Goal: Task Accomplishment & Management: Manage account settings

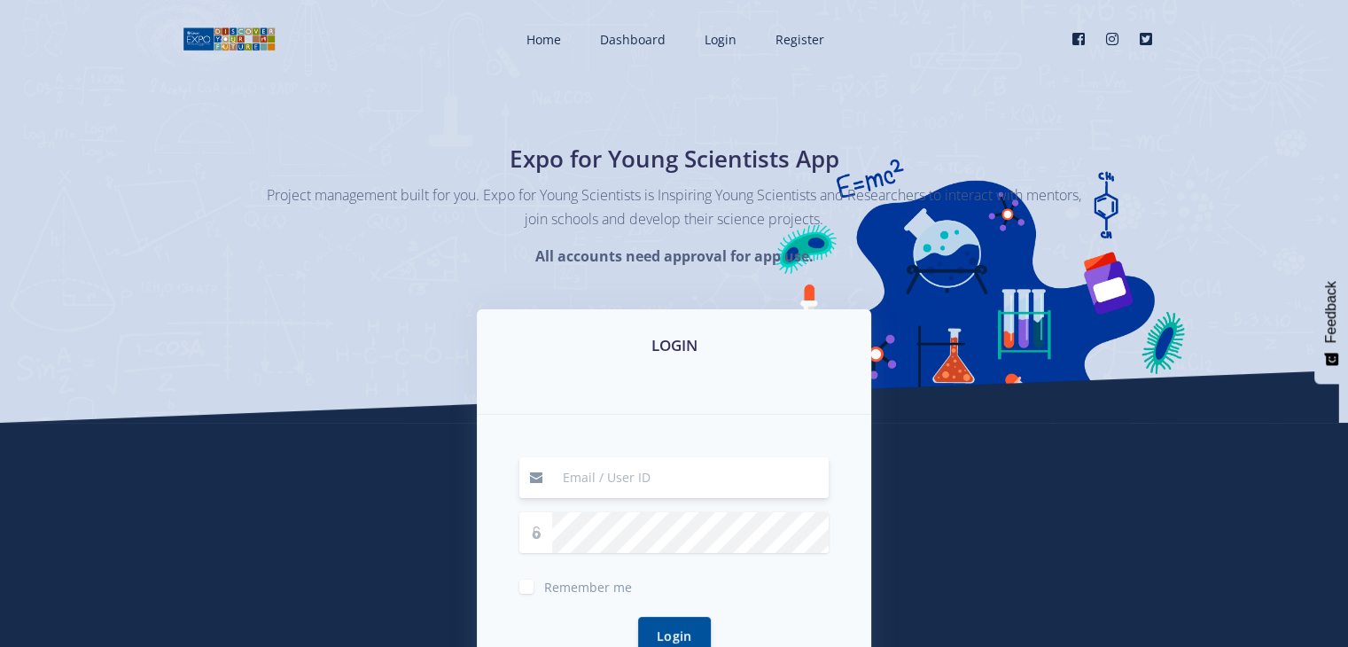
click at [649, 472] on input at bounding box center [690, 477] width 277 height 41
type input "[EMAIL_ADDRESS][DOMAIN_NAME]"
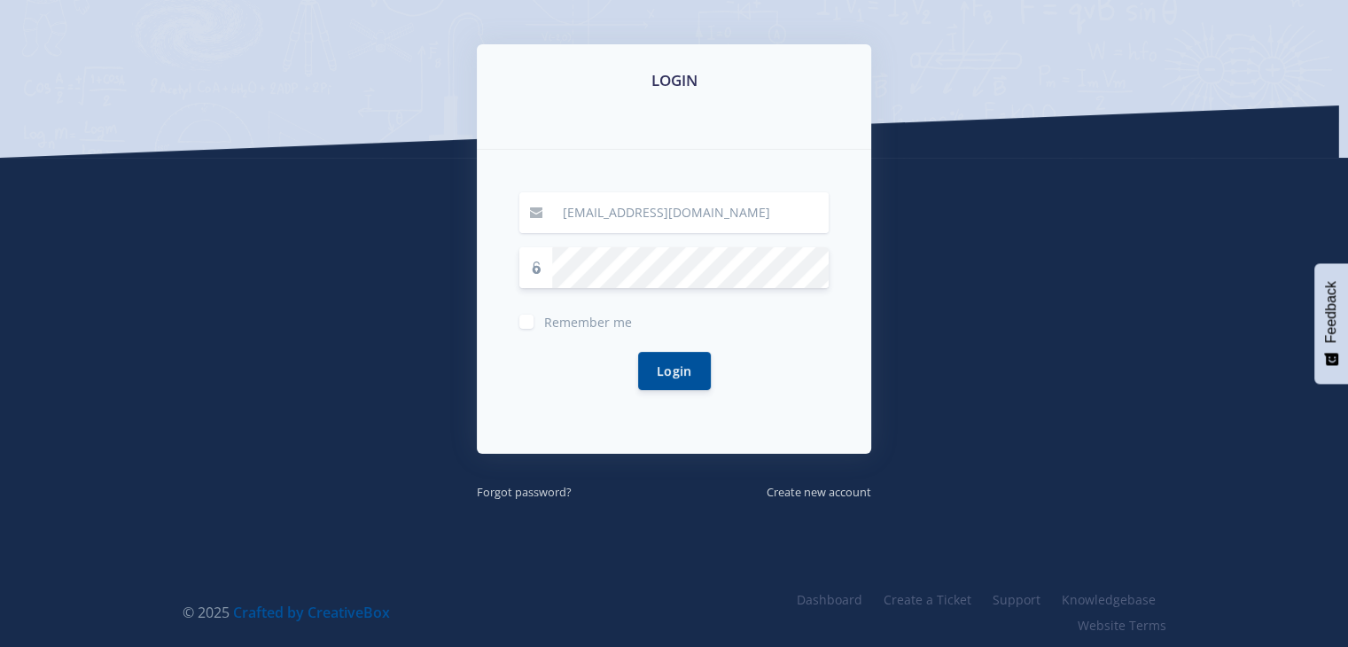
scroll to position [266, 0]
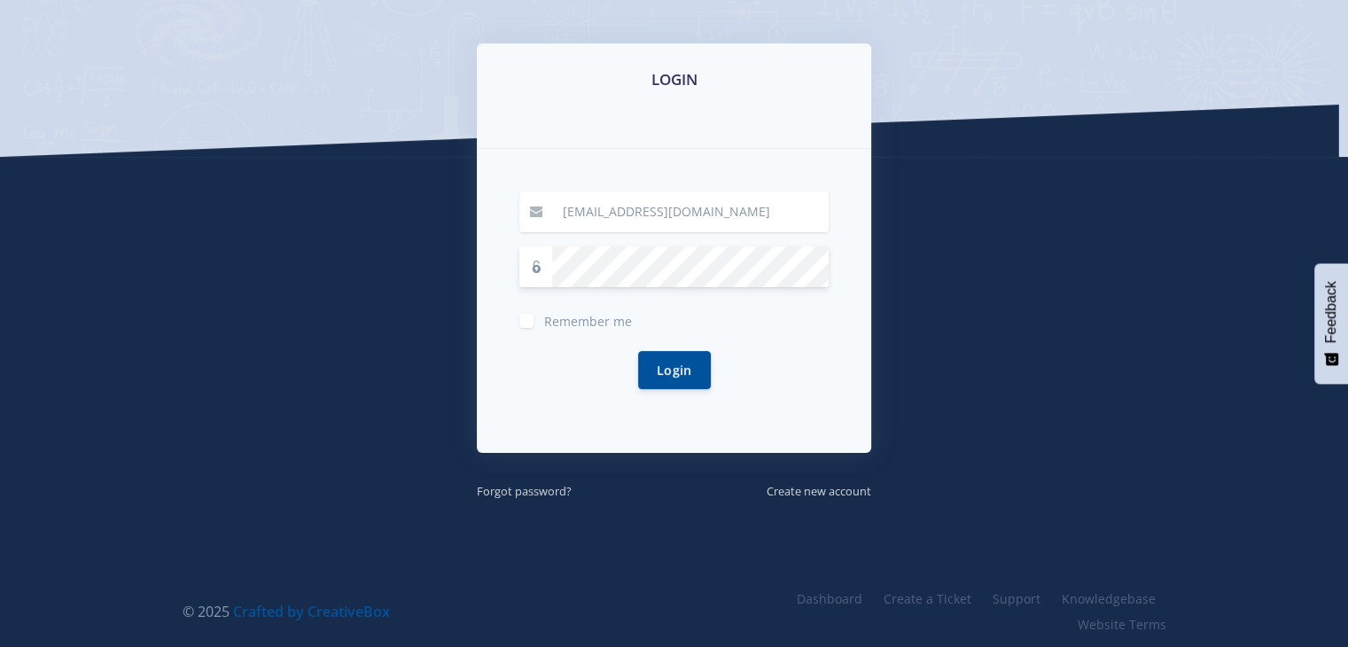
click at [638, 351] on button "Login" at bounding box center [674, 370] width 73 height 38
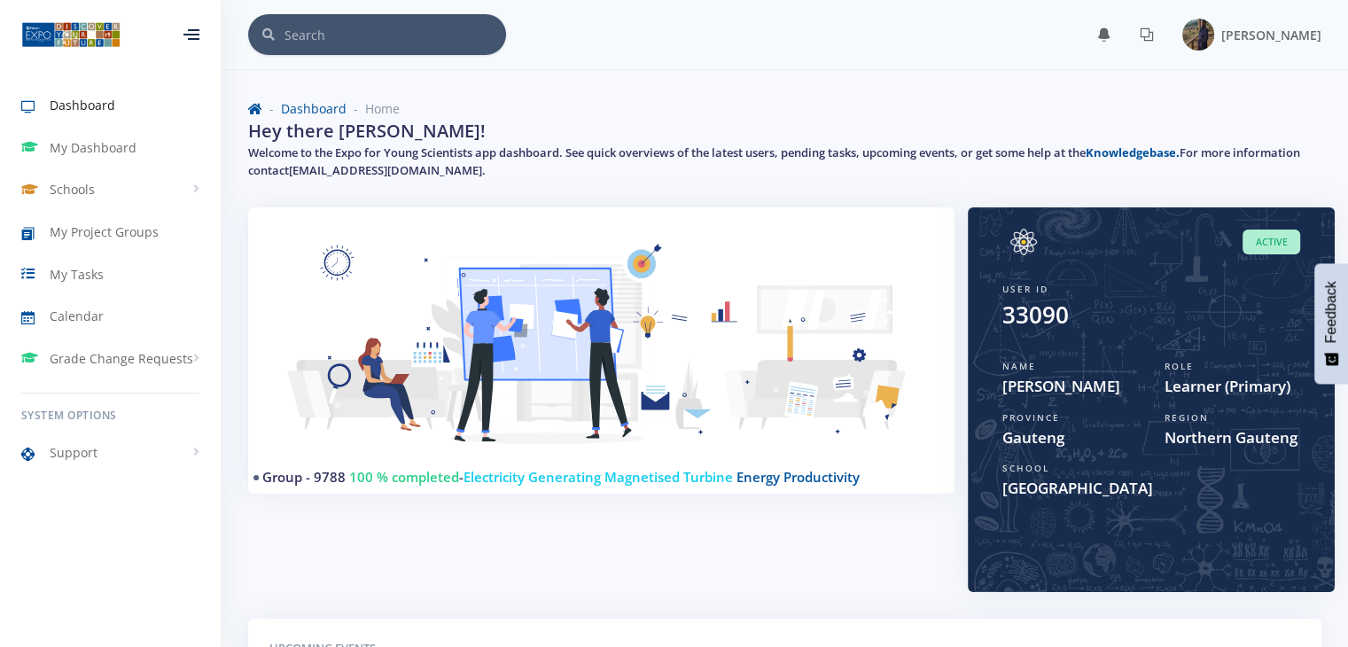
scroll to position [13, 13]
click at [1214, 38] on img at bounding box center [1198, 35] width 32 height 32
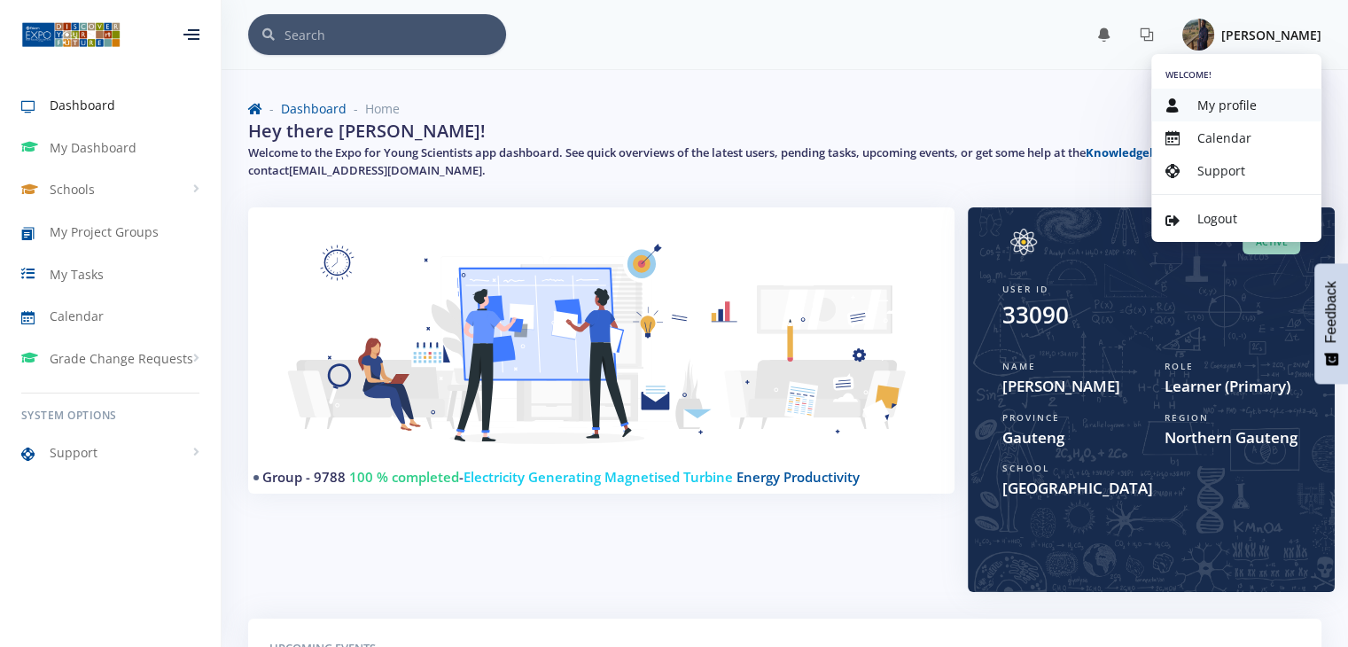
click at [1234, 102] on span "My profile" at bounding box center [1226, 105] width 59 height 17
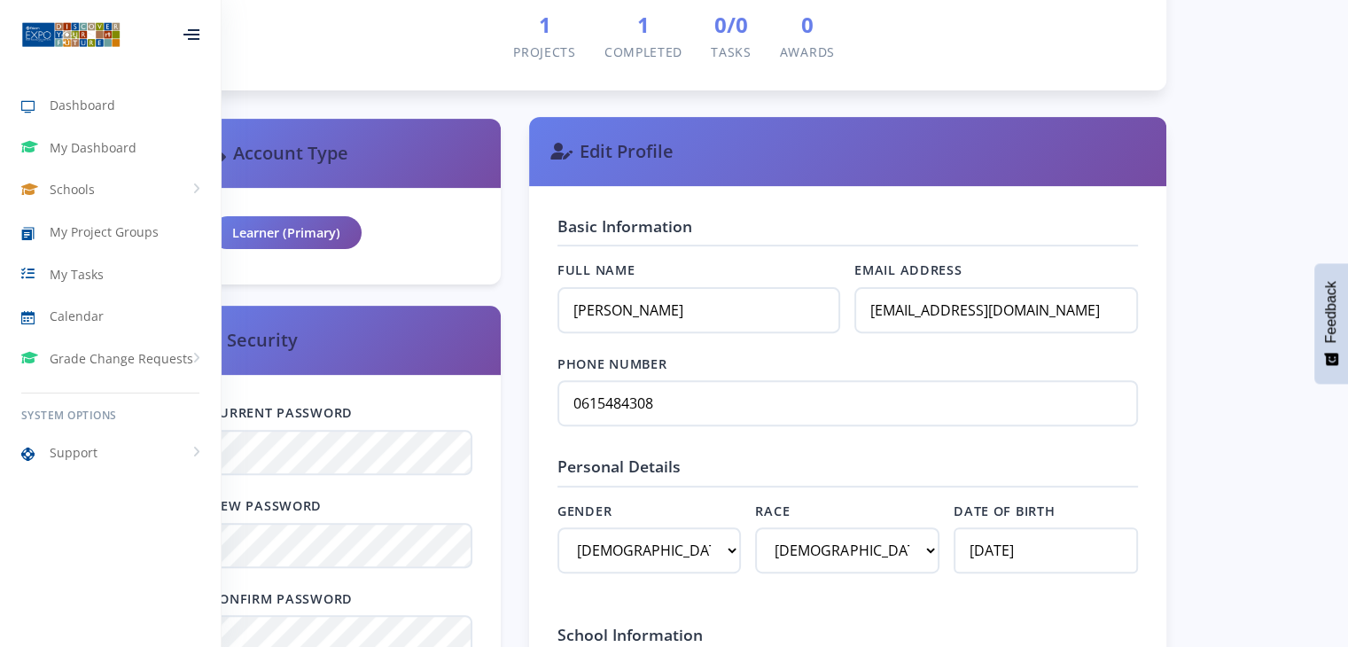
scroll to position [620, 0]
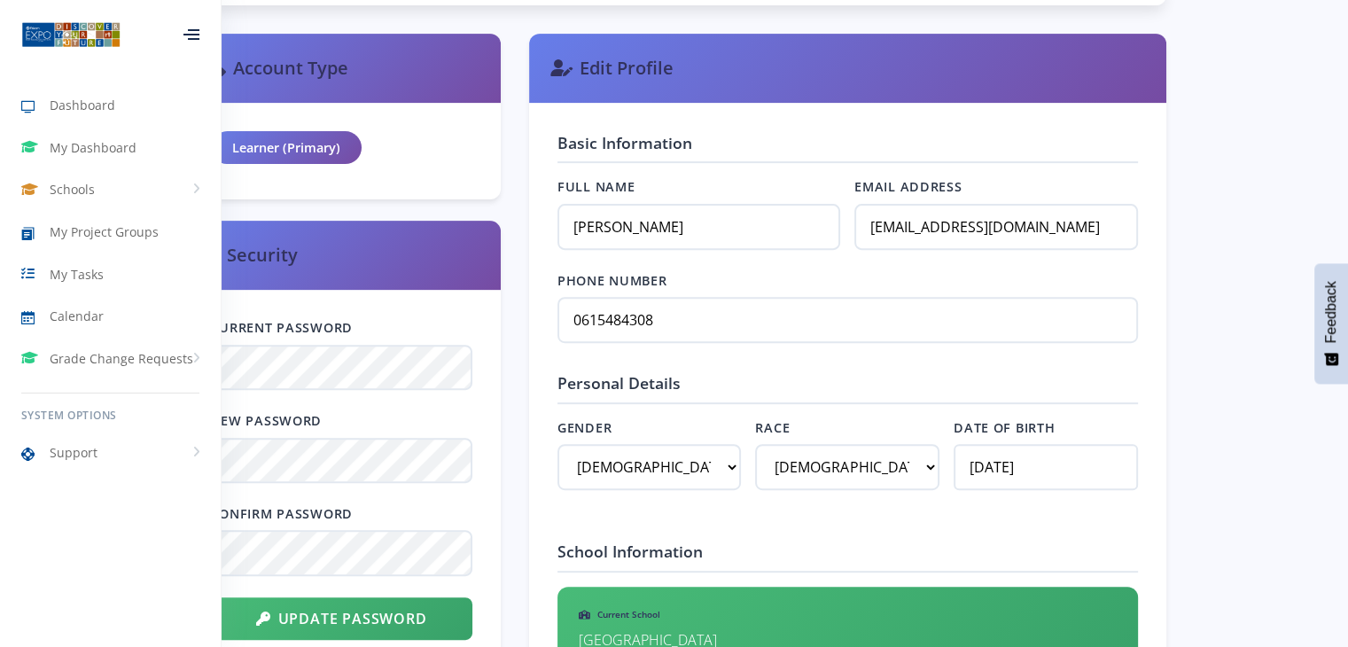
click at [199, 40] on div at bounding box center [191, 34] width 16 height 11
click at [204, 42] on div at bounding box center [191, 34] width 58 height 53
click at [199, 40] on div at bounding box center [191, 34] width 16 height 11
click at [191, 40] on div at bounding box center [191, 34] width 58 height 53
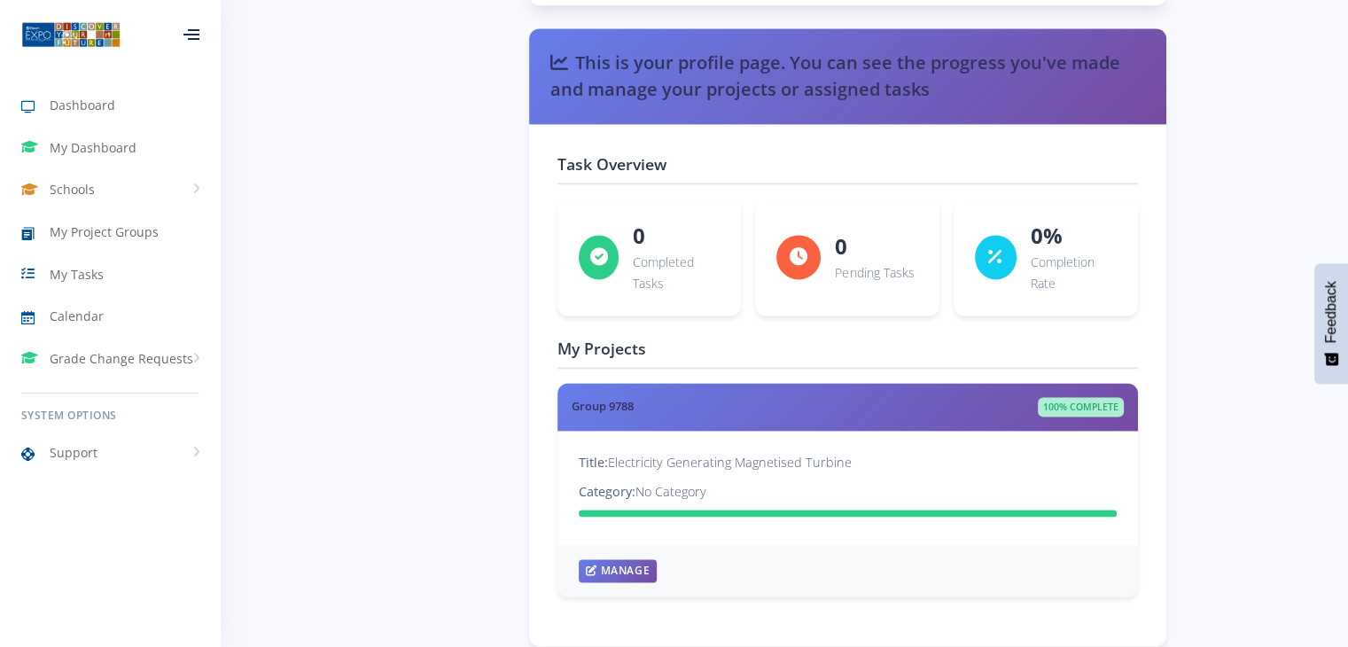
scroll to position [2368, 0]
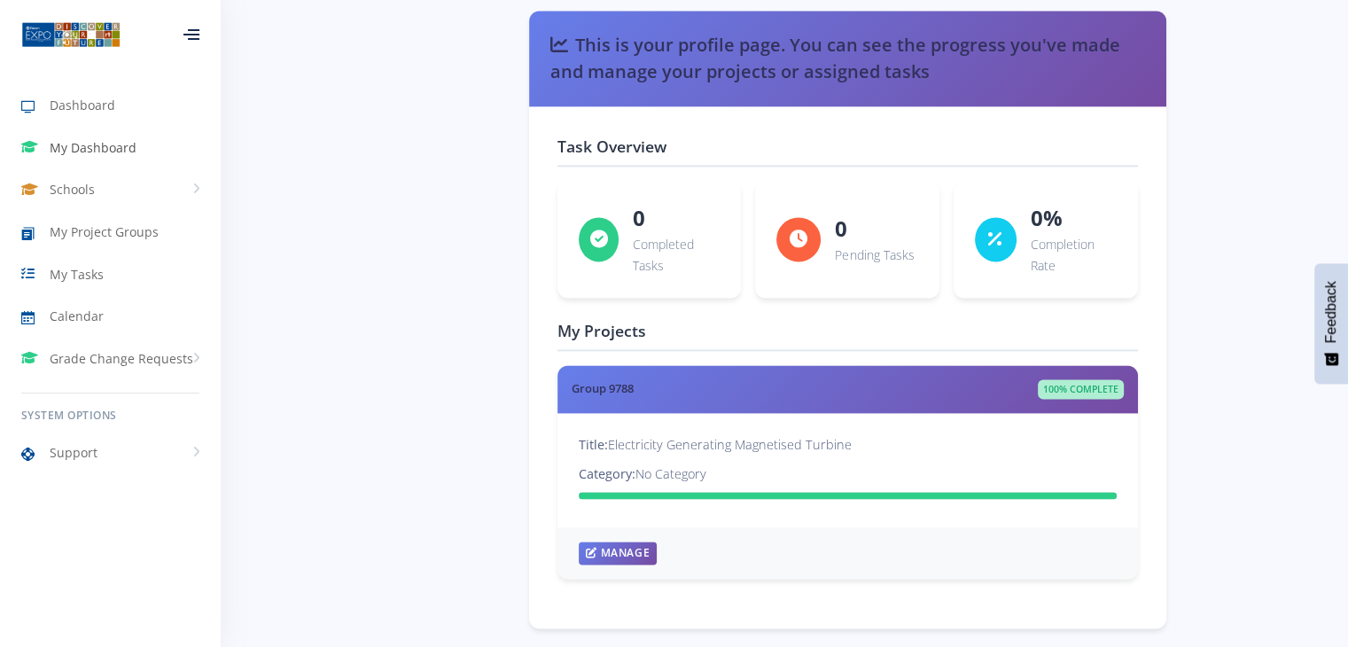
click at [67, 142] on span "My Dashboard" at bounding box center [93, 147] width 87 height 19
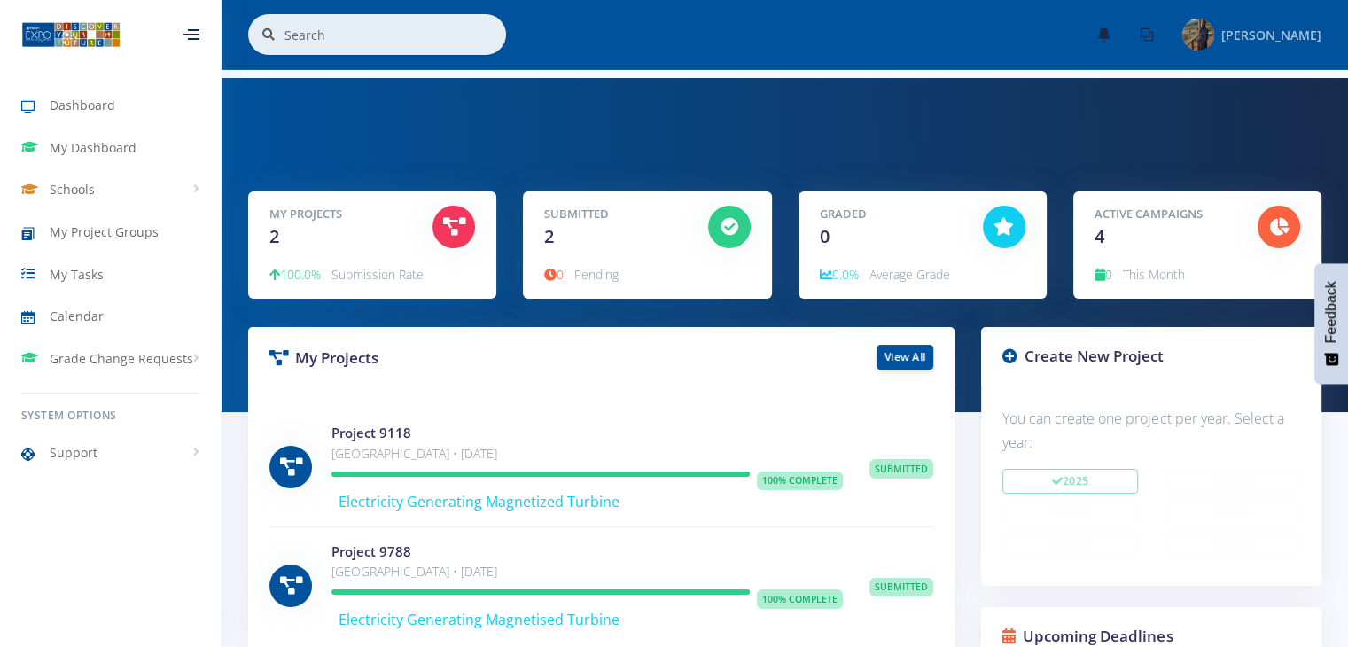
click at [1214, 43] on img at bounding box center [1198, 35] width 32 height 32
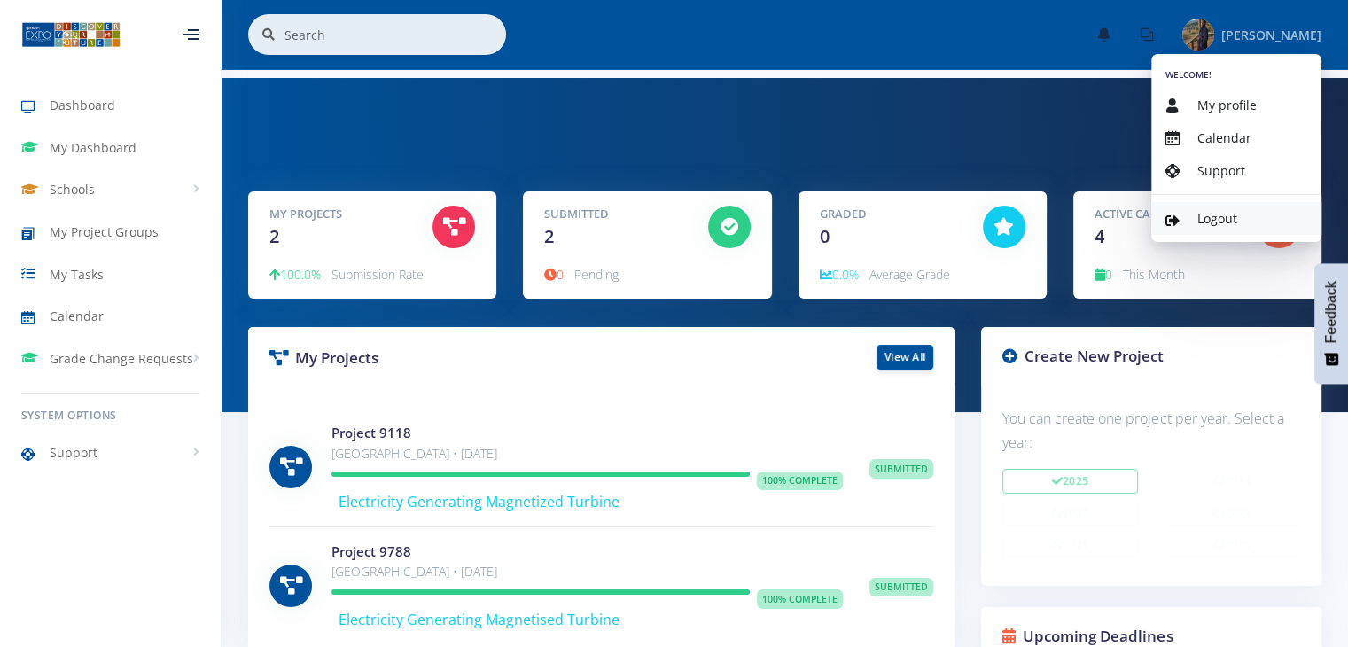
click at [1216, 217] on span "Logout" at bounding box center [1217, 218] width 40 height 17
